Goal: Information Seeking & Learning: Learn about a topic

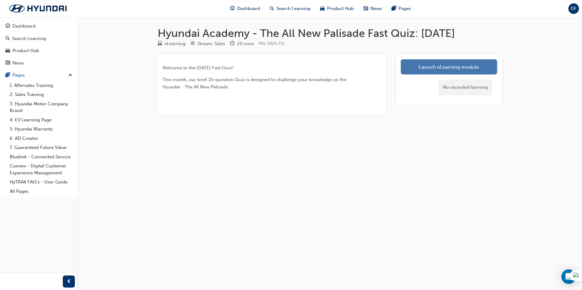
click at [444, 62] on link "Launch eLearning module" at bounding box center [449, 66] width 96 height 15
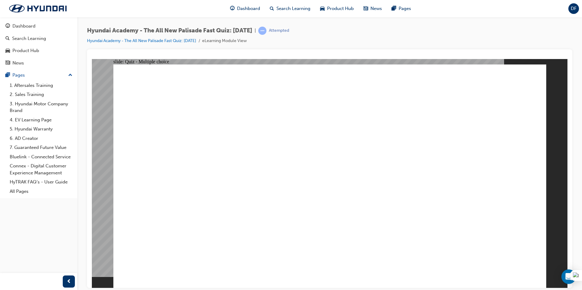
radio input "true"
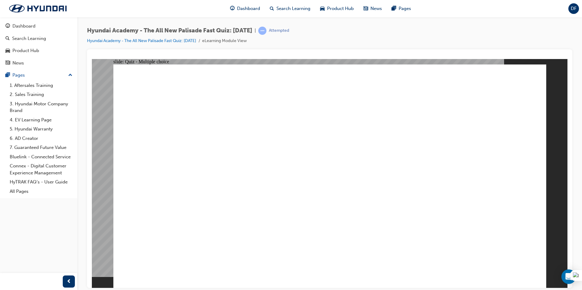
radio input "true"
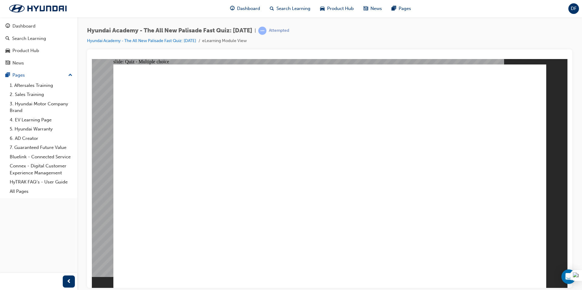
radio input "true"
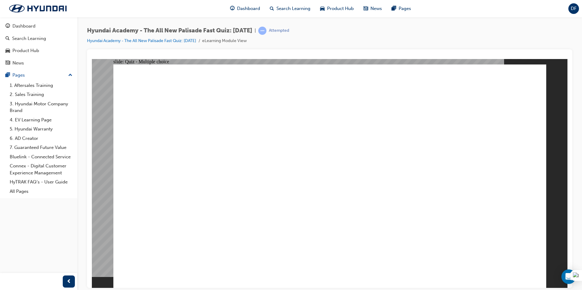
drag, startPoint x: 243, startPoint y: 94, endPoint x: 389, endPoint y: 88, distance: 146.2
drag, startPoint x: 243, startPoint y: 95, endPoint x: 505, endPoint y: 88, distance: 261.9
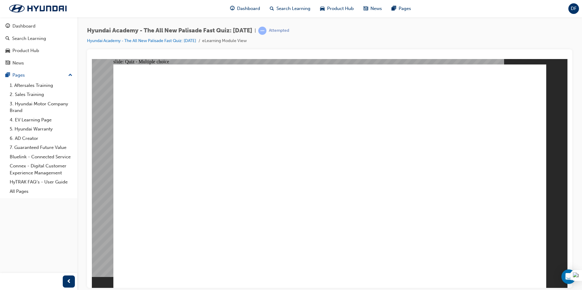
checkbox input "true"
drag, startPoint x: 500, startPoint y: 256, endPoint x: 502, endPoint y: 263, distance: 7.2
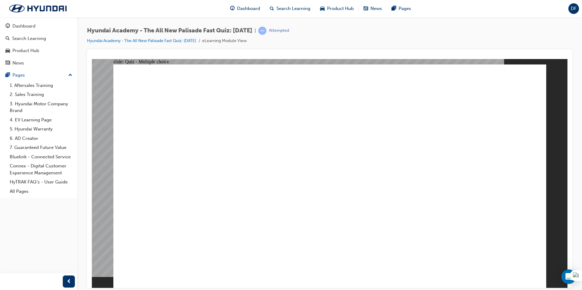
radio input "true"
drag, startPoint x: 512, startPoint y: 275, endPoint x: 500, endPoint y: 267, distance: 14.2
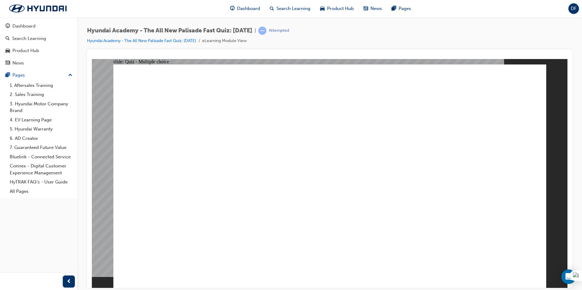
checkbox input "true"
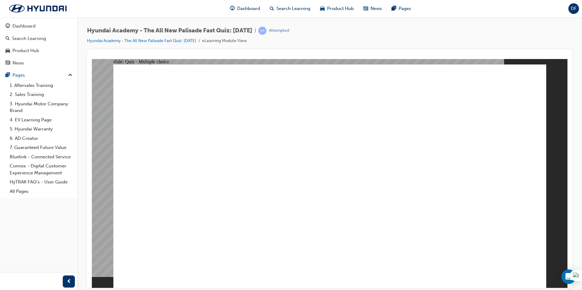
checkbox input "true"
drag, startPoint x: 258, startPoint y: 216, endPoint x: 255, endPoint y: 218, distance: 3.7
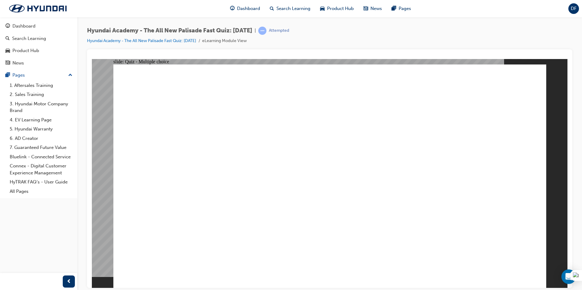
checkbox input "true"
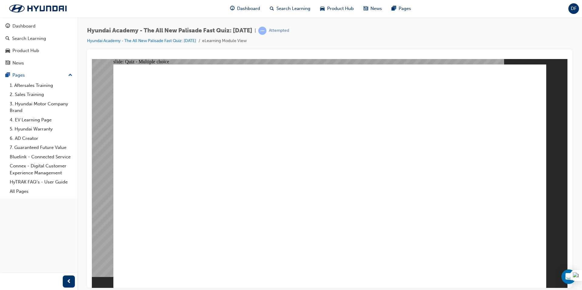
radio input "true"
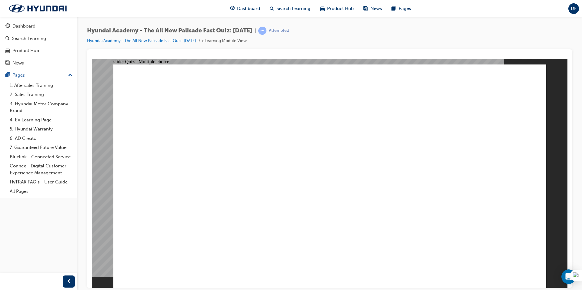
radio input "true"
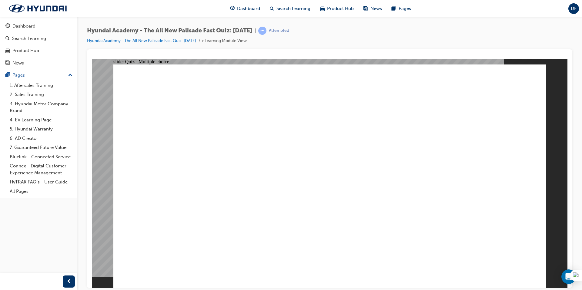
radio input "true"
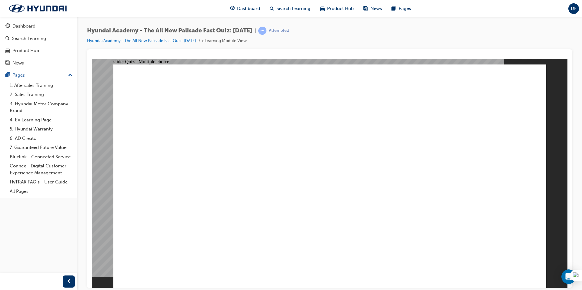
radio input "true"
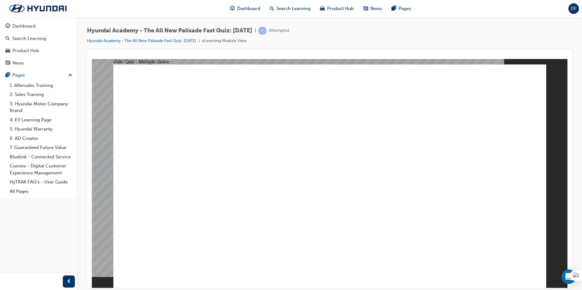
radio input "true"
checkbox input "true"
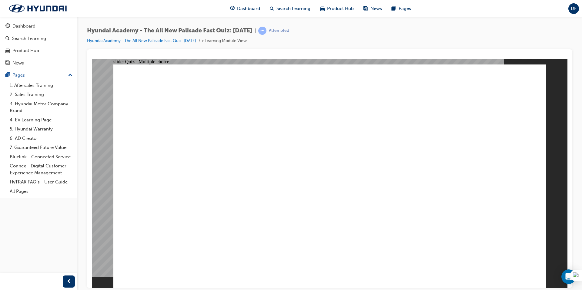
radio input "true"
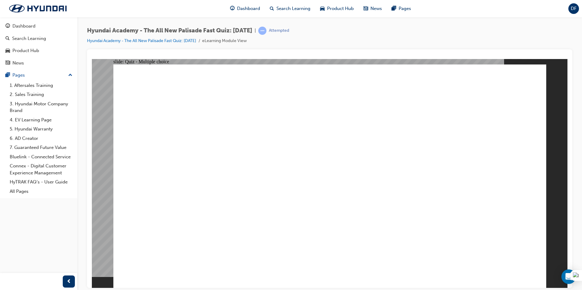
radio input "true"
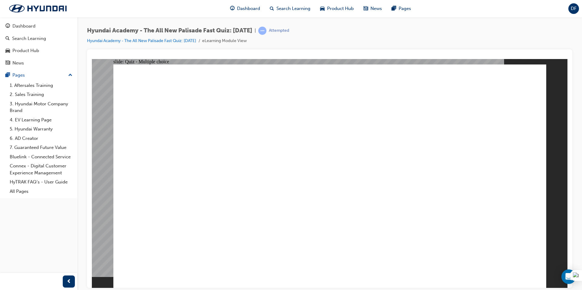
checkbox input "true"
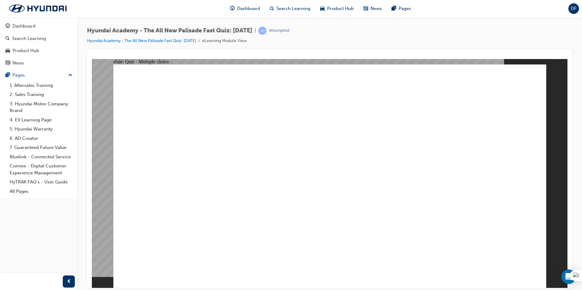
checkbox input "true"
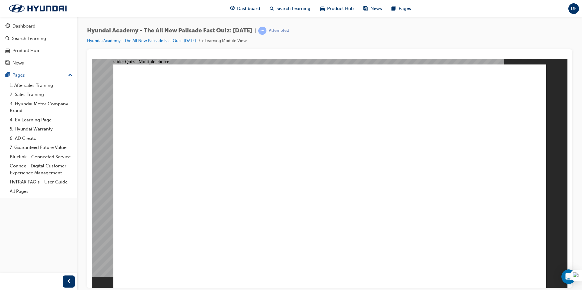
checkbox input "true"
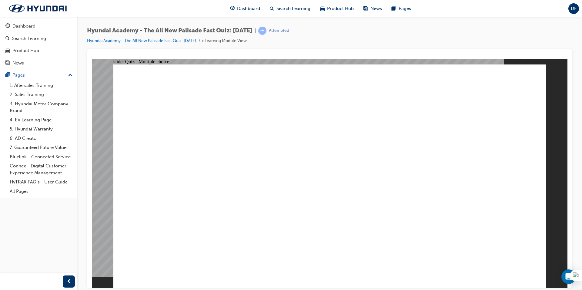
radio input "true"
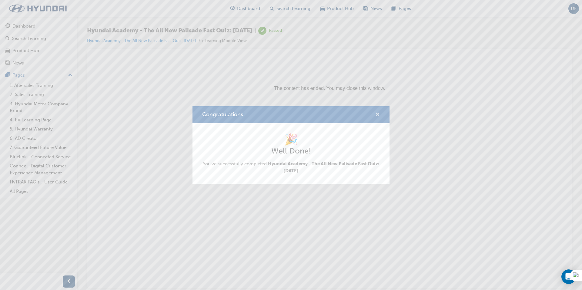
click at [376, 115] on span "cross-icon" at bounding box center [377, 114] width 5 height 5
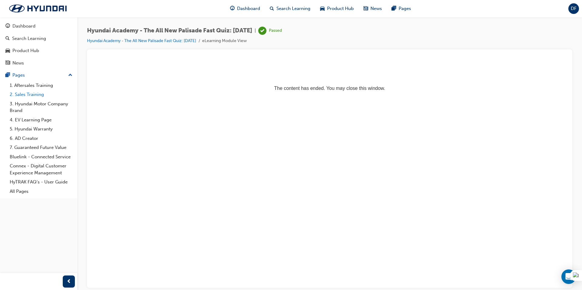
click at [41, 94] on link "2. Sales Training" at bounding box center [41, 94] width 68 height 9
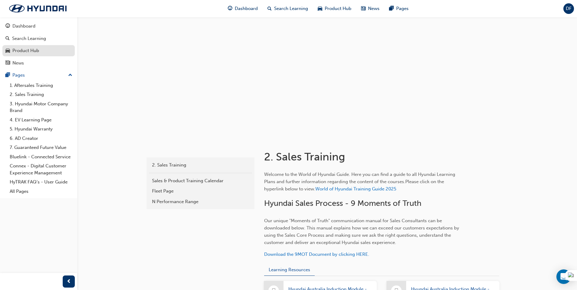
click at [51, 55] on link "Product Hub" at bounding box center [38, 50] width 72 height 11
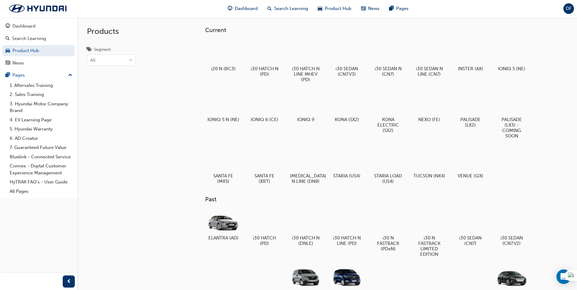
scroll to position [4, 0]
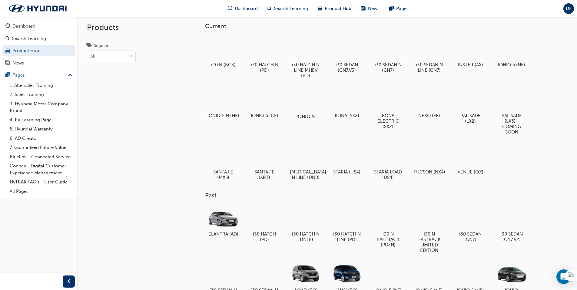
click at [313, 97] on div at bounding box center [306, 99] width 34 height 24
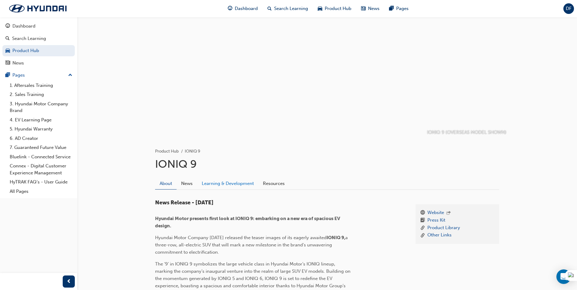
click at [221, 180] on link "Learning & Development" at bounding box center [227, 184] width 61 height 12
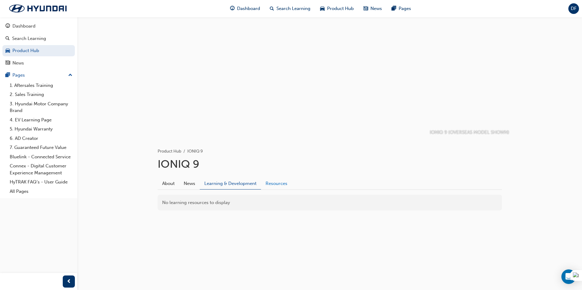
click at [281, 181] on link "Resources" at bounding box center [276, 184] width 31 height 12
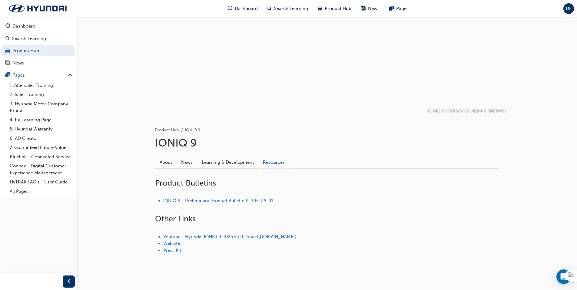
scroll to position [29, 0]
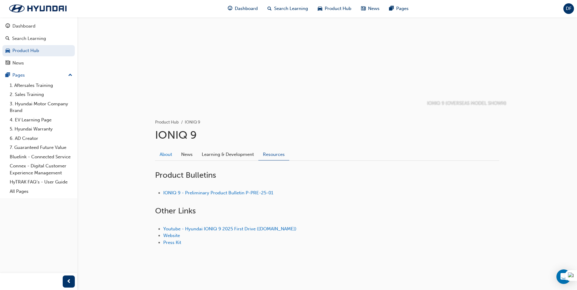
click at [171, 157] on link "About" at bounding box center [166, 155] width 22 height 12
